Goal: Navigation & Orientation: Find specific page/section

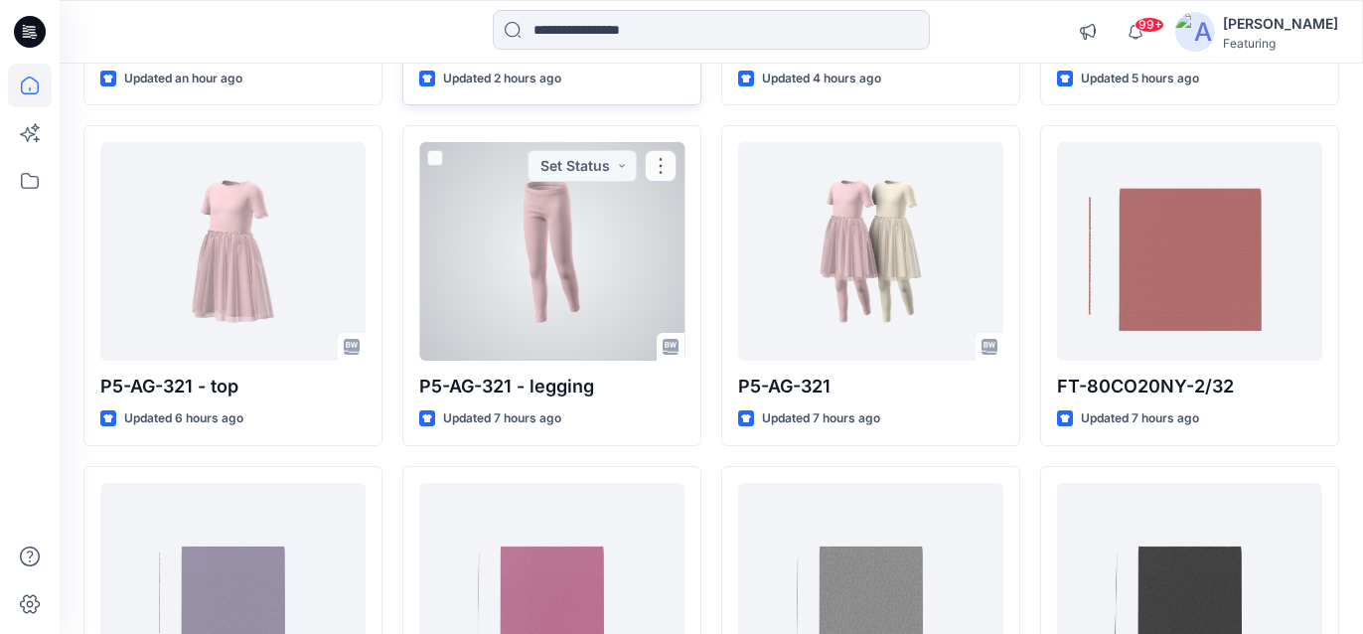
scroll to position [455, 0]
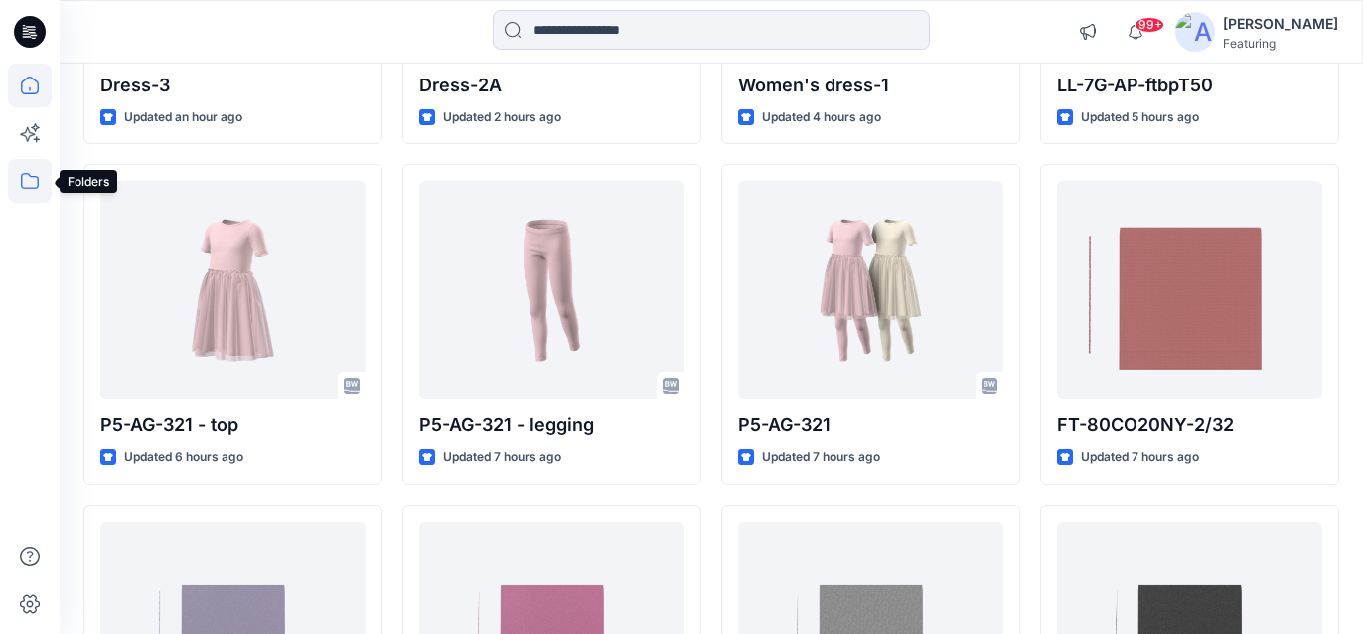
click at [20, 182] on icon at bounding box center [30, 181] width 44 height 44
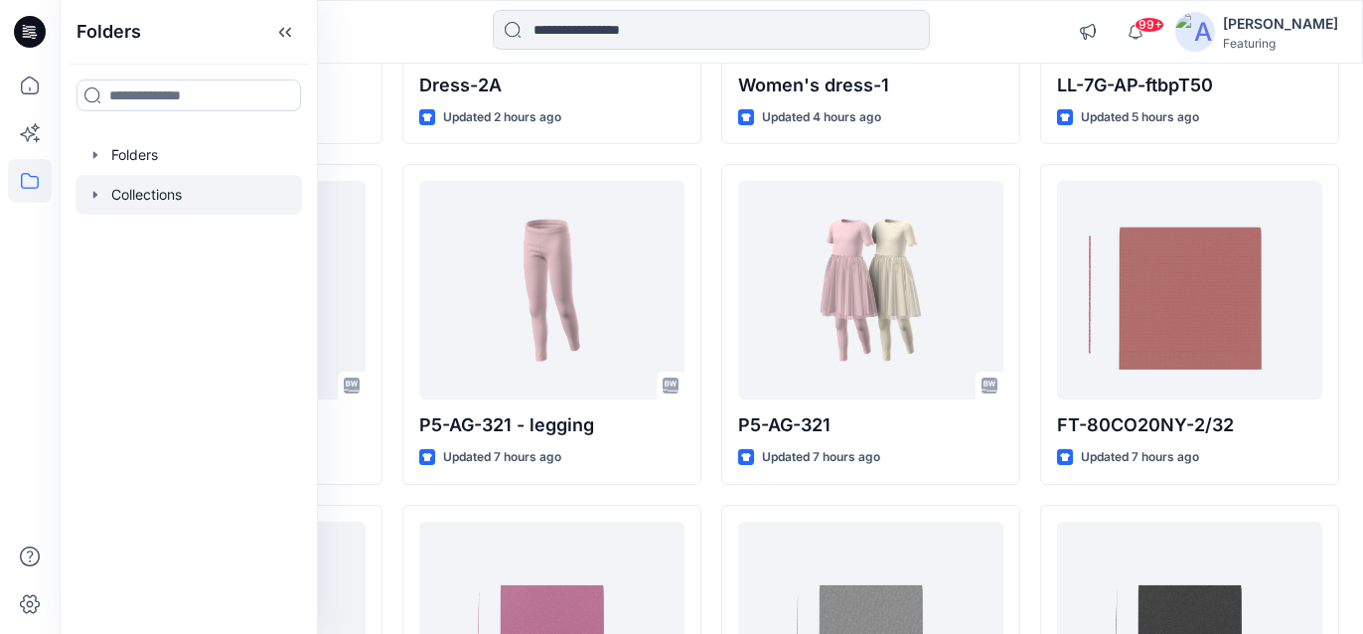
click at [152, 191] on div at bounding box center [189, 195] width 227 height 40
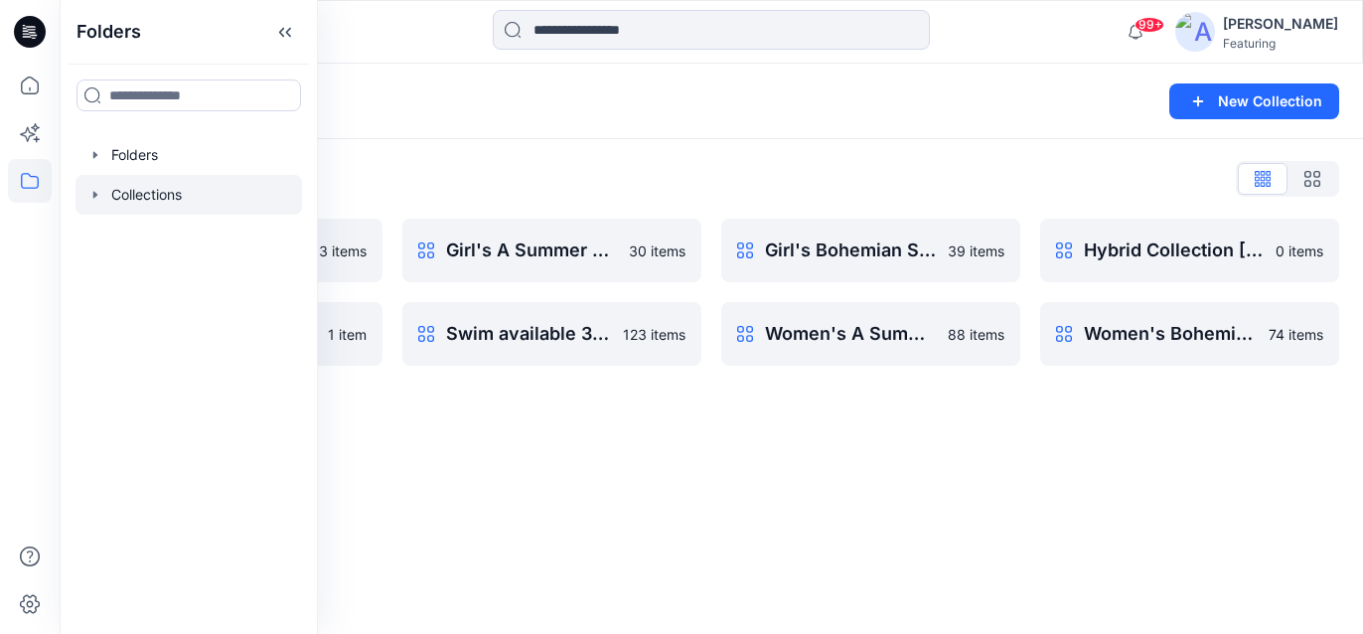
click at [499, 181] on div "Collections List" at bounding box center [711, 179] width 1256 height 32
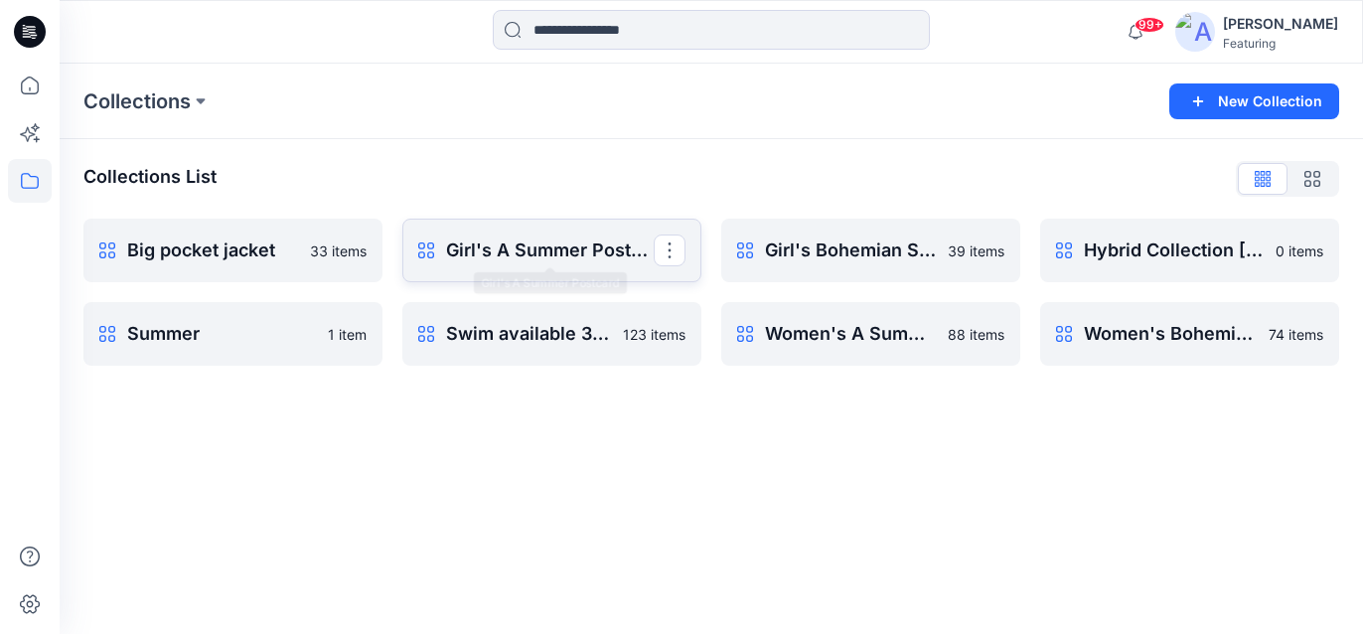
click at [502, 253] on p "Girl's A Summer Postcard" at bounding box center [550, 250] width 208 height 28
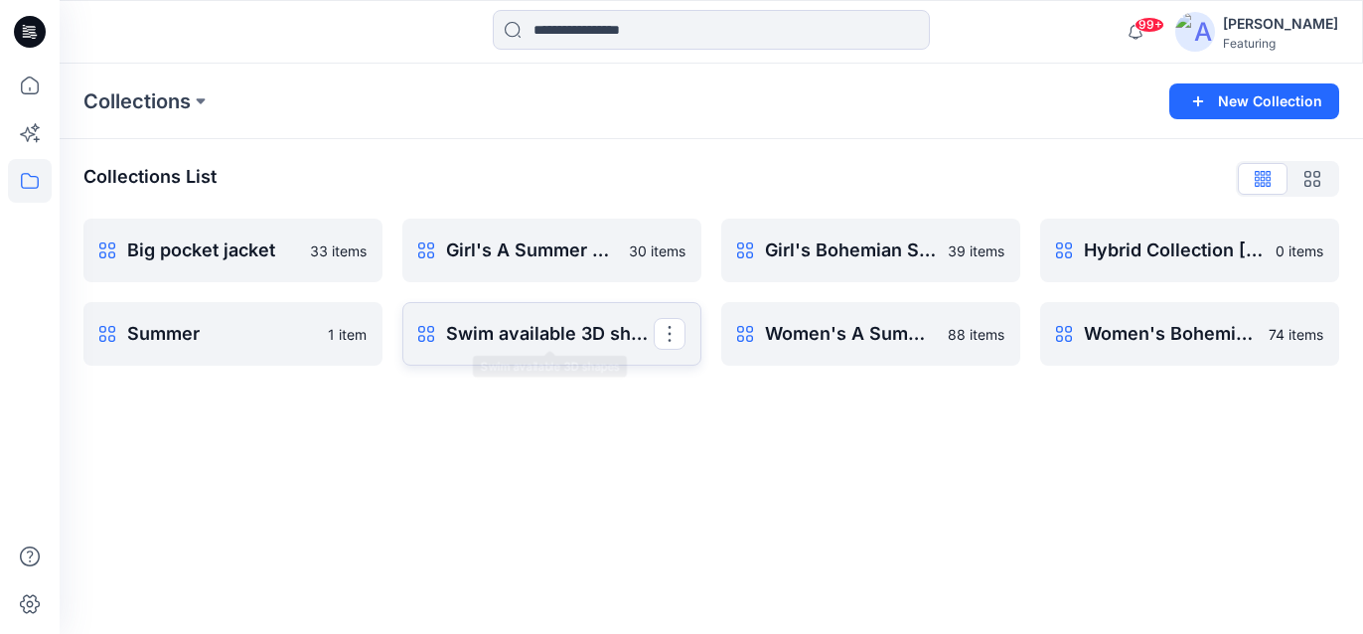
click at [519, 335] on p "Swim available 3D shapes" at bounding box center [550, 334] width 208 height 28
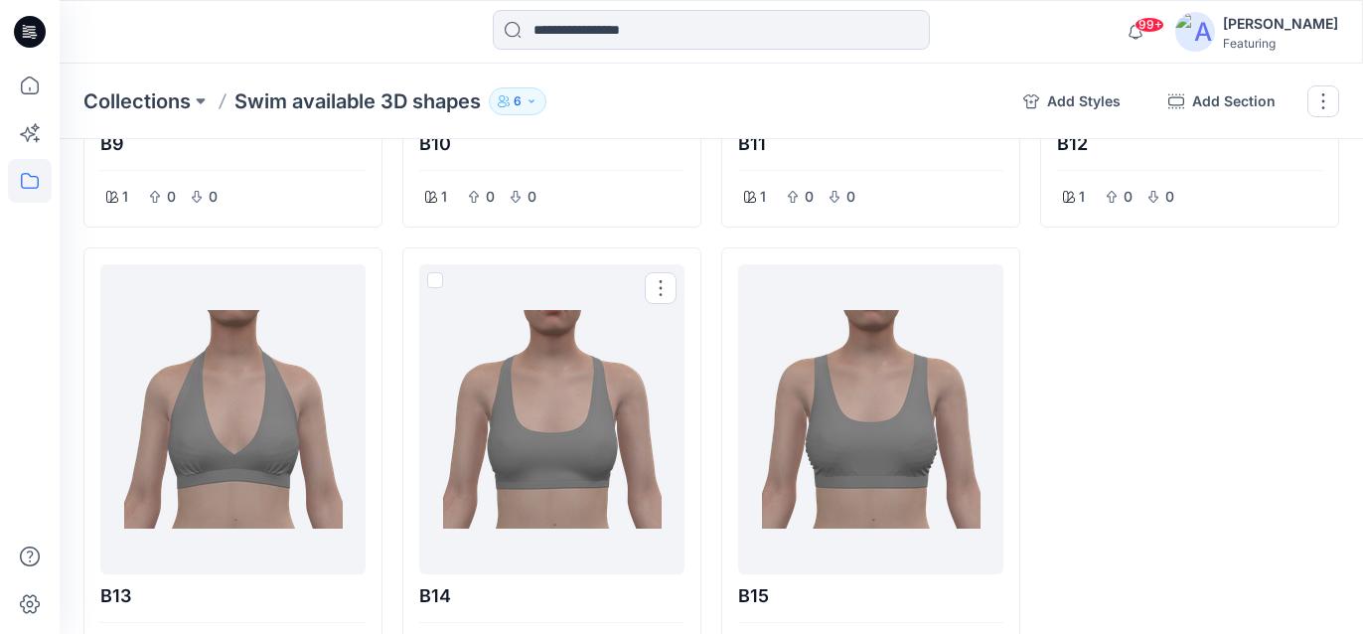
scroll to position [1492, 0]
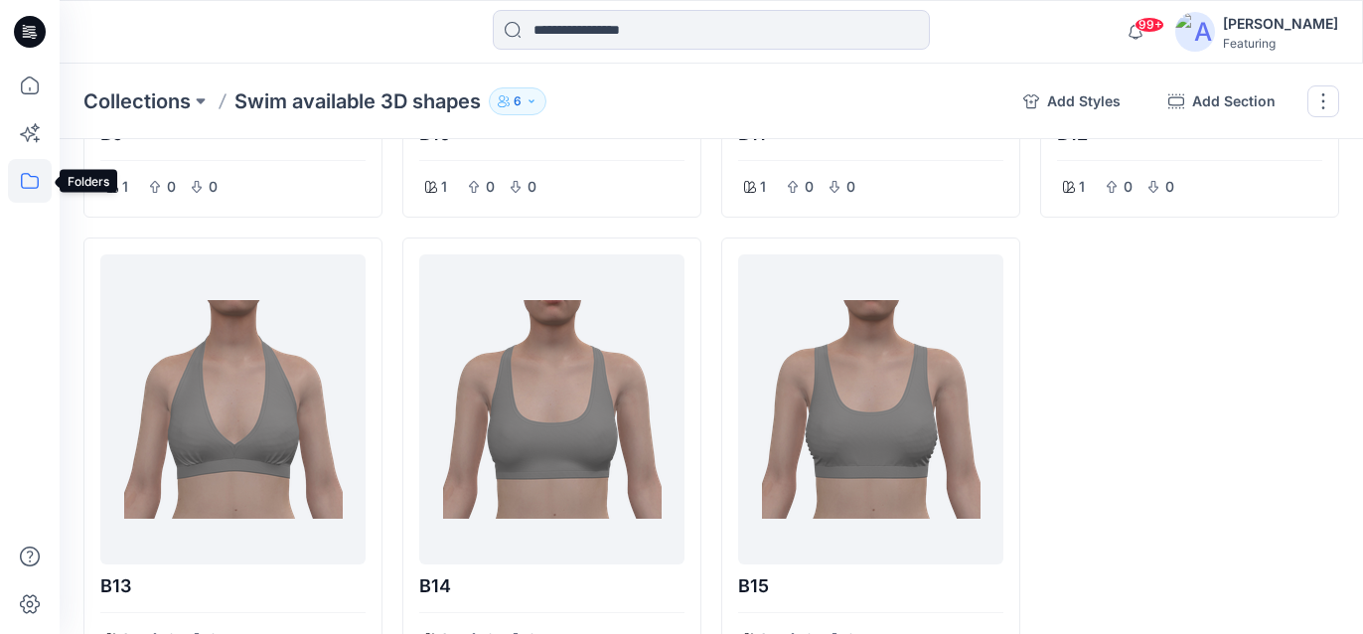
click at [30, 179] on icon at bounding box center [30, 181] width 44 height 44
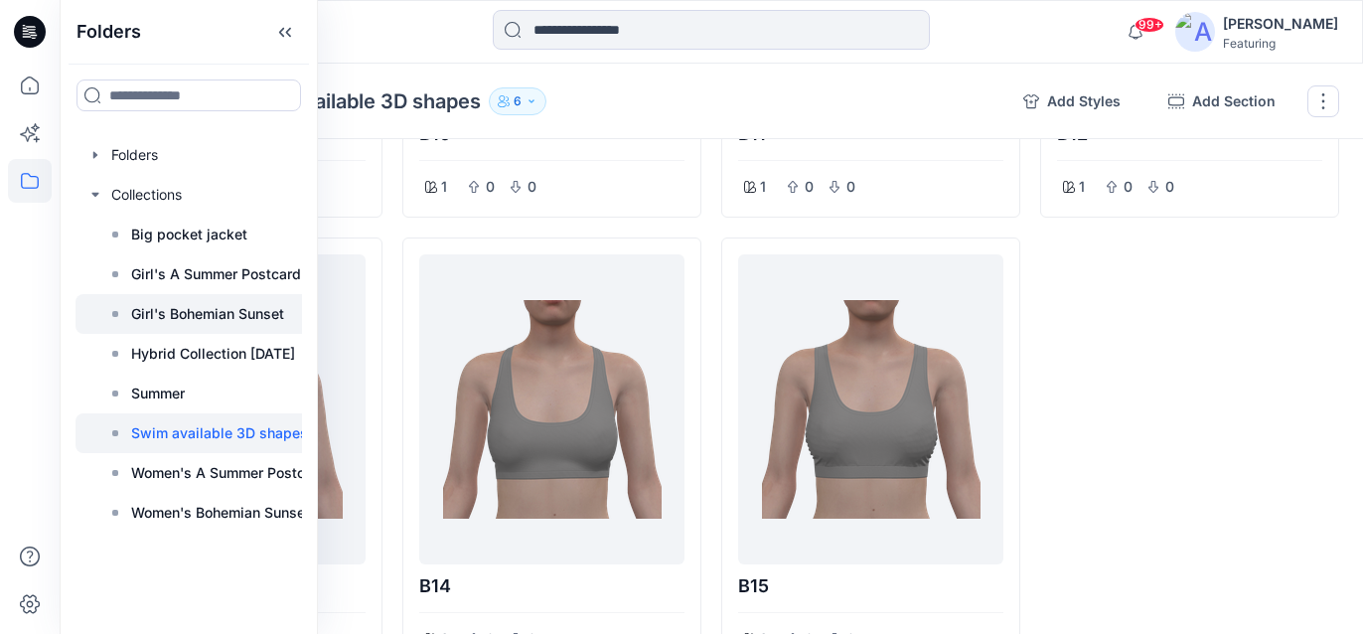
click at [225, 315] on p "Girl's Bohemian Sunset" at bounding box center [207, 314] width 153 height 24
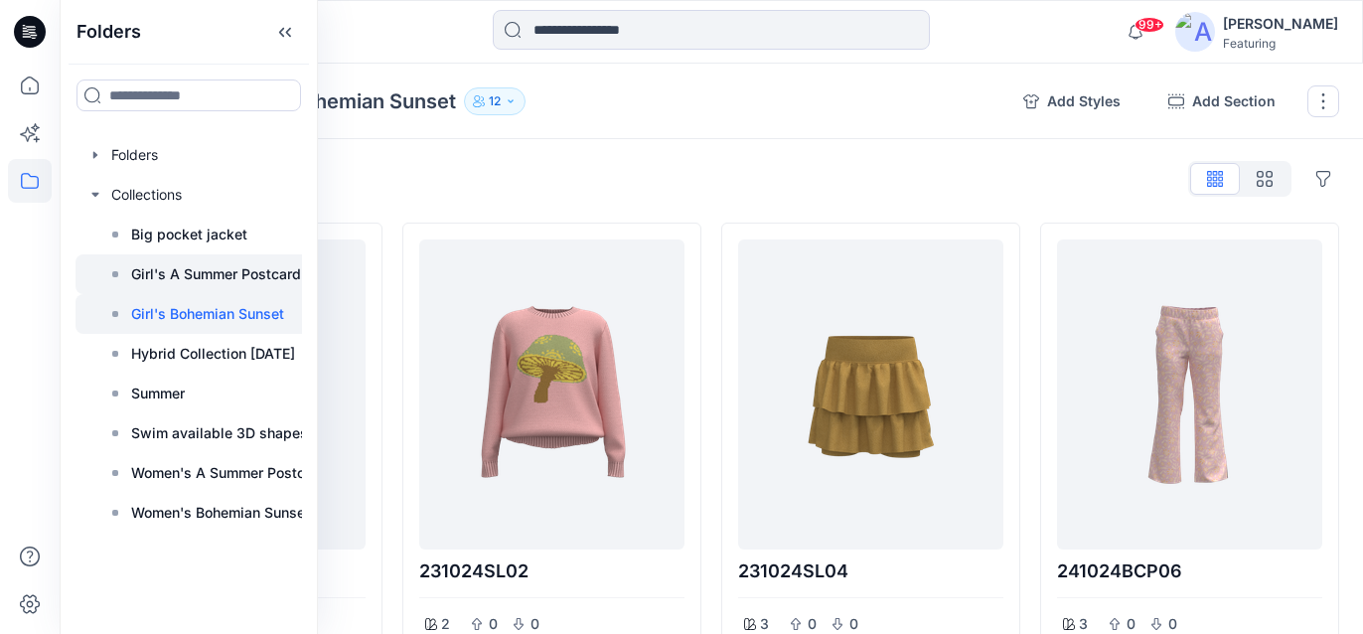
click at [218, 275] on p "Girl's A Summer Postcard" at bounding box center [216, 274] width 170 height 24
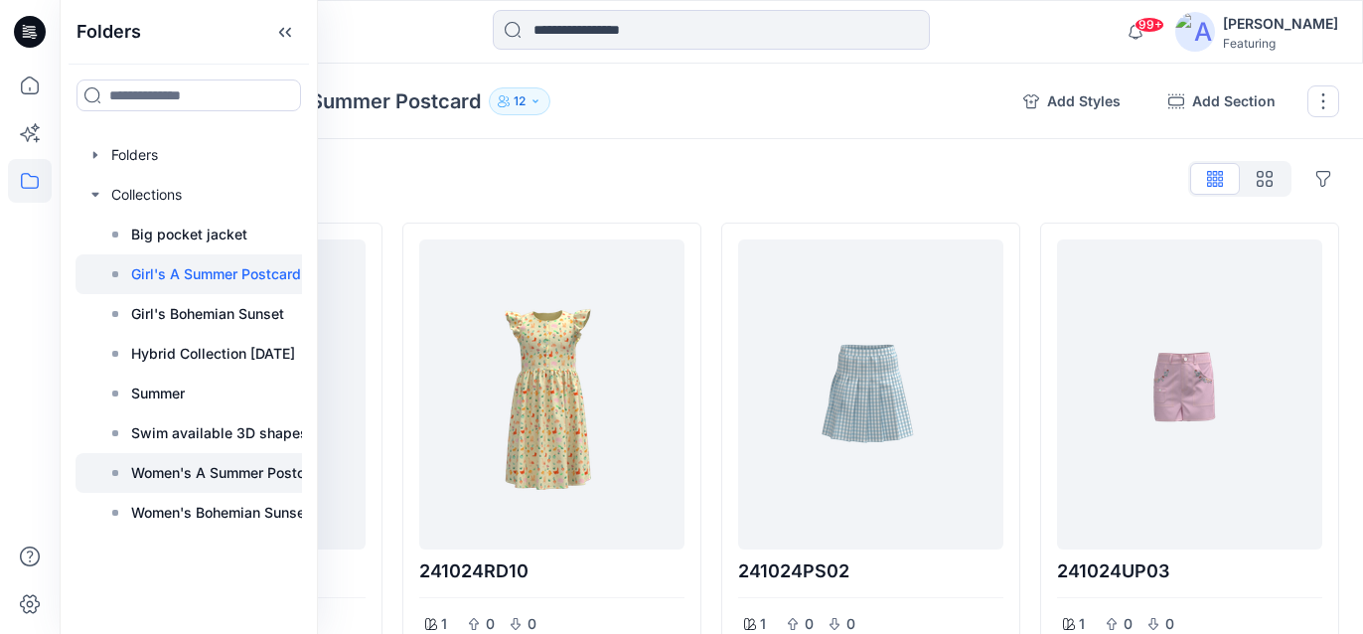
click at [219, 471] on p "Women's A Summer Postcard" at bounding box center [229, 473] width 196 height 24
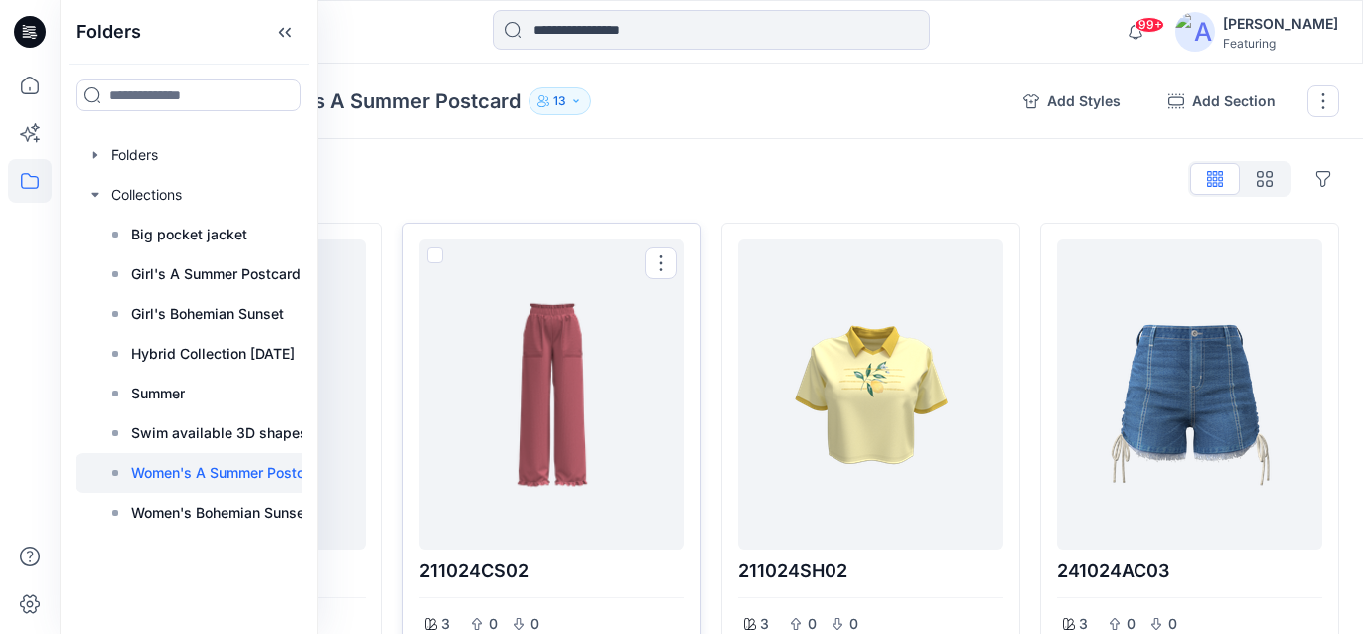
click at [535, 435] on div at bounding box center [551, 394] width 249 height 294
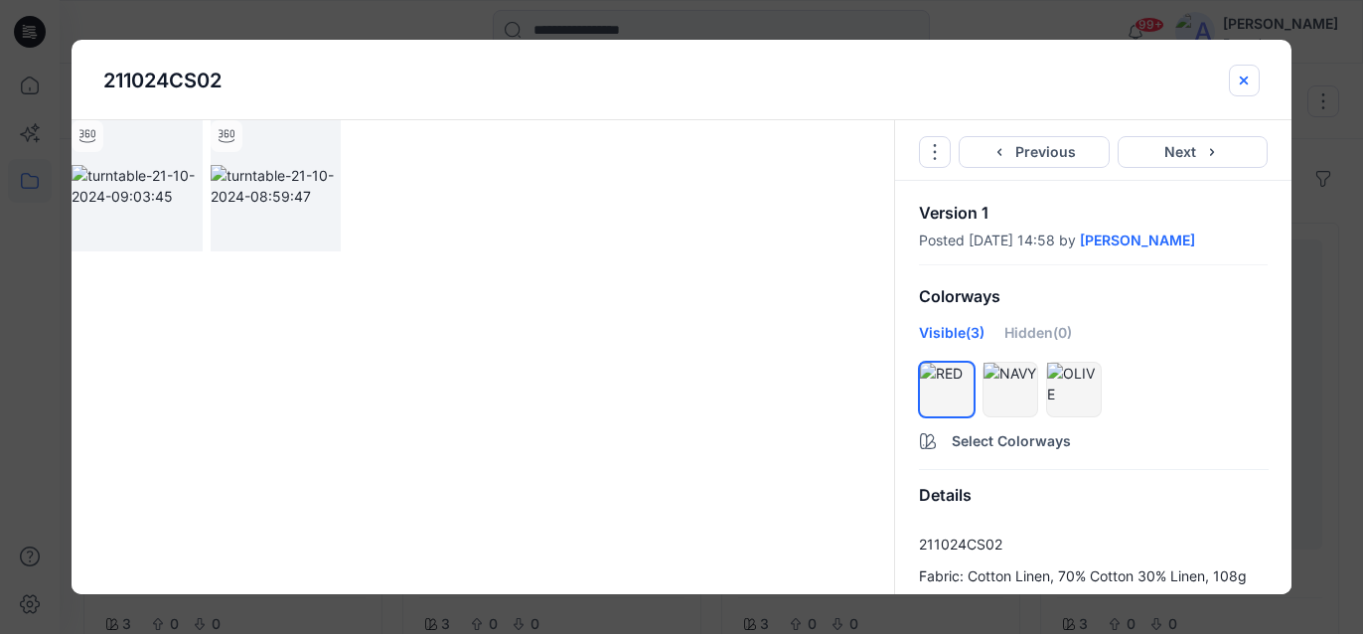
click at [1252, 86] on button "close-btn" at bounding box center [1244, 81] width 31 height 32
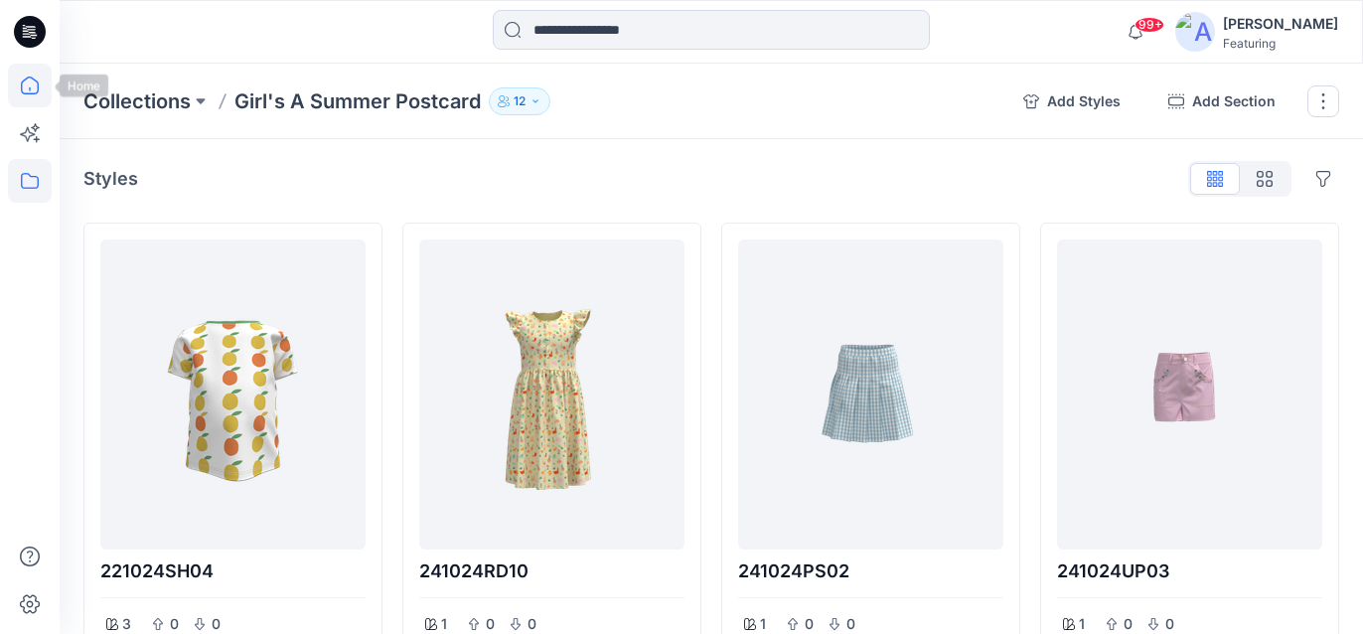
click at [26, 76] on icon at bounding box center [30, 86] width 44 height 44
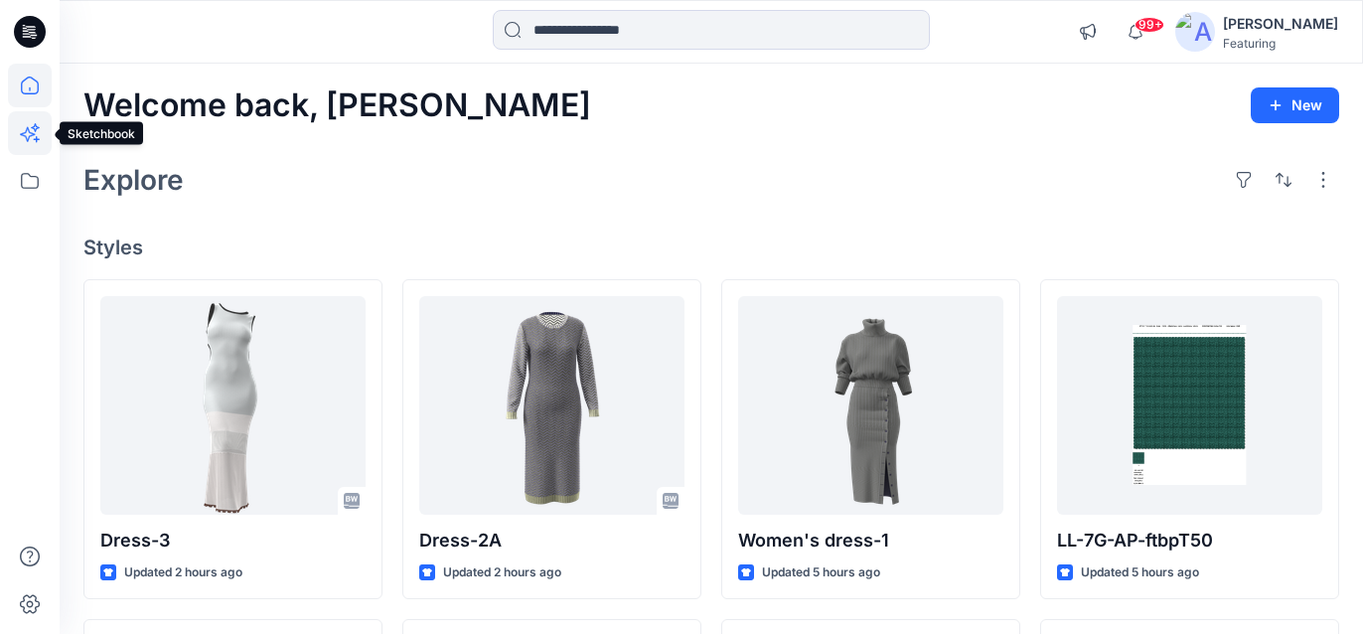
click at [34, 135] on icon at bounding box center [30, 133] width 44 height 44
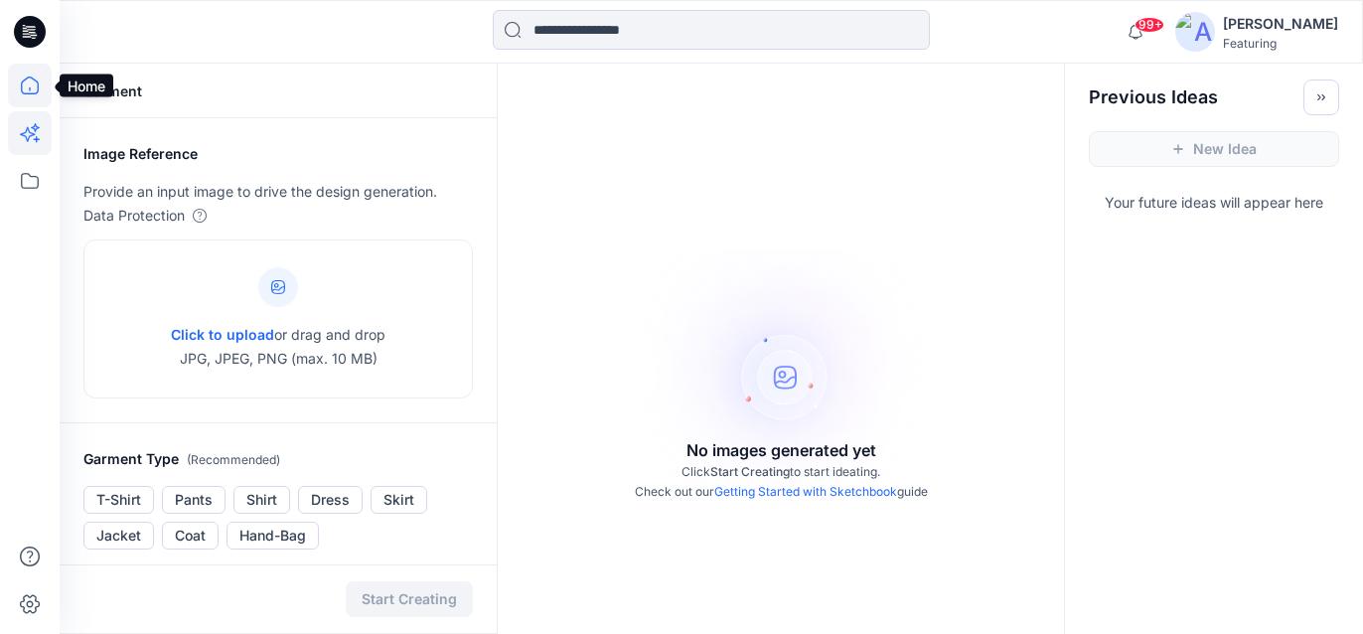
click at [29, 85] on icon at bounding box center [30, 86] width 44 height 44
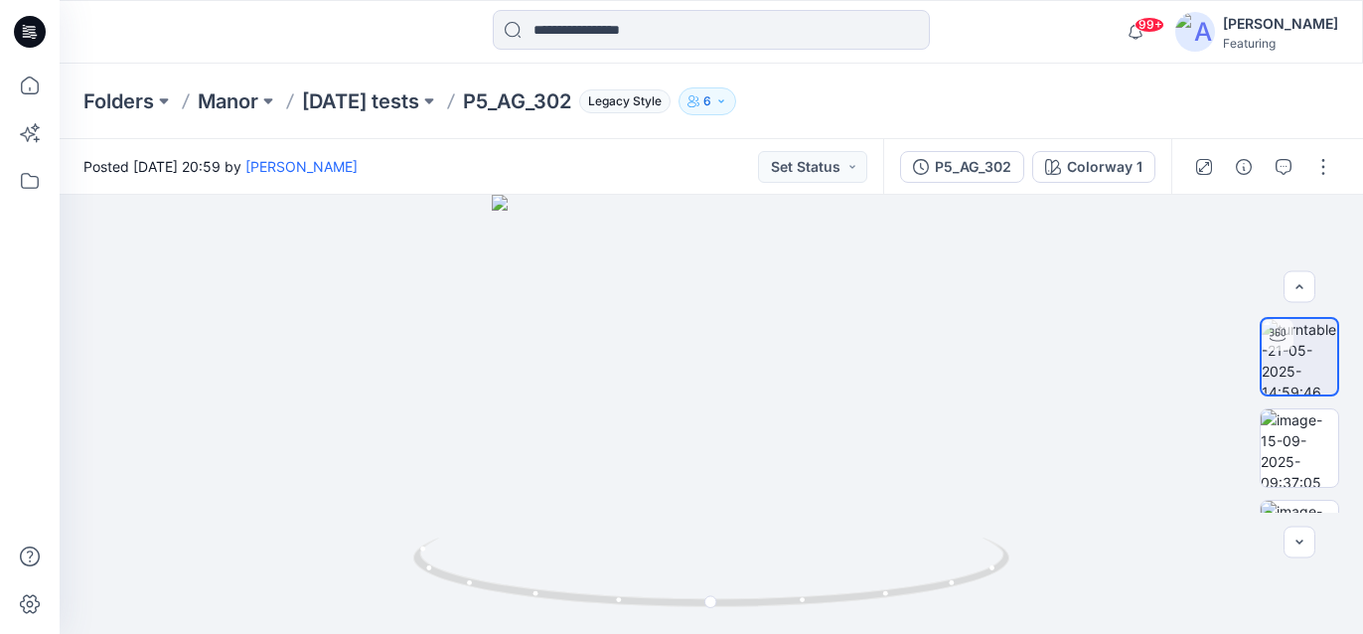
scroll to position [1667, 0]
